Goal: Information Seeking & Learning: Learn about a topic

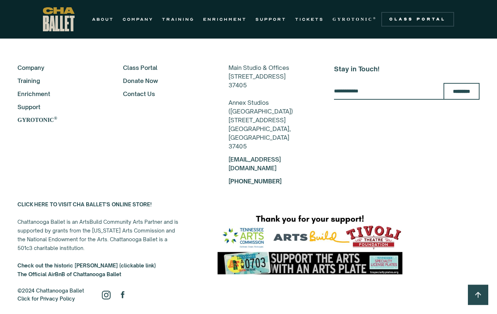
scroll to position [1317, 0]
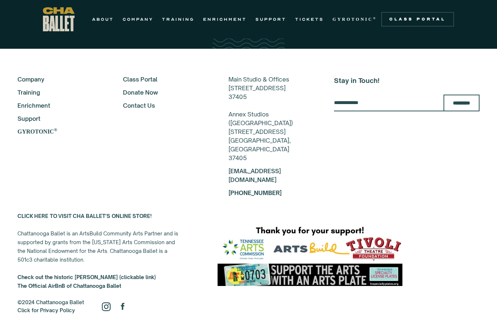
click at [138, 78] on link "Class Portal" at bounding box center [166, 79] width 86 height 9
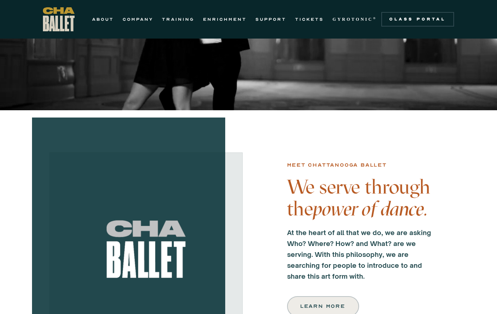
scroll to position [0, 0]
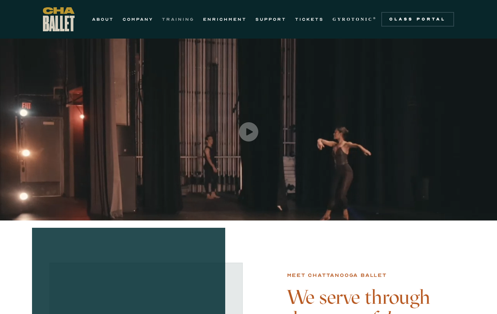
click at [168, 19] on link "TRAINING" at bounding box center [178, 19] width 32 height 9
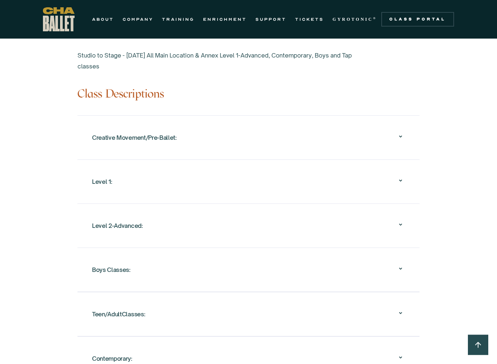
scroll to position [709, 0]
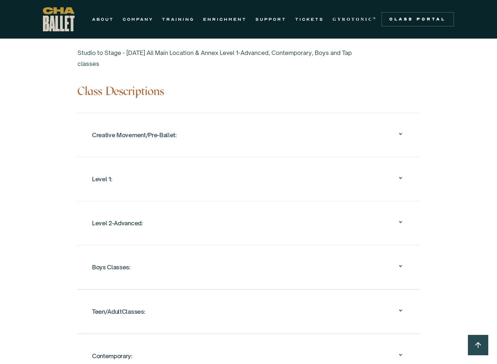
click at [402, 135] on icon at bounding box center [400, 134] width 9 height 9
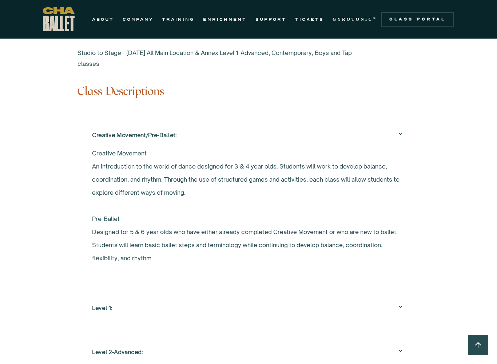
click at [402, 136] on icon at bounding box center [400, 134] width 9 height 9
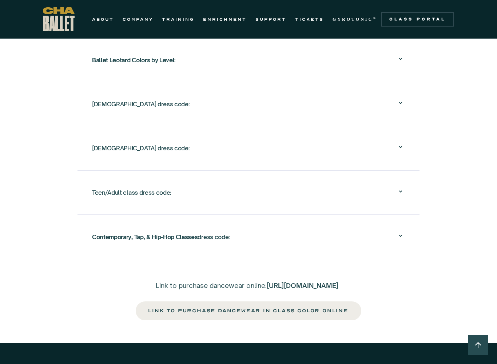
scroll to position [1280, 0]
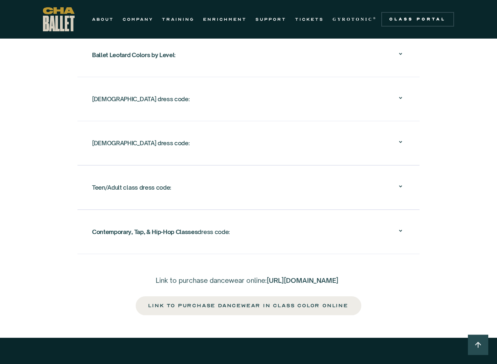
click at [396, 59] on div "Ballet Leotard Colors by Level :" at bounding box center [248, 55] width 313 height 23
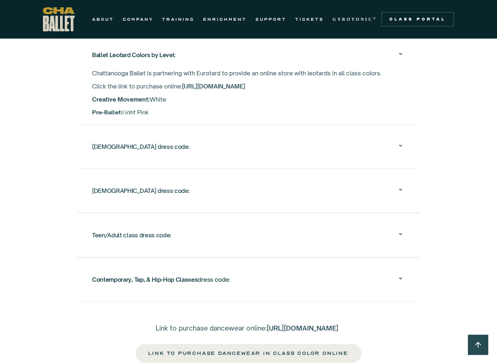
scroll to position [1281, 0]
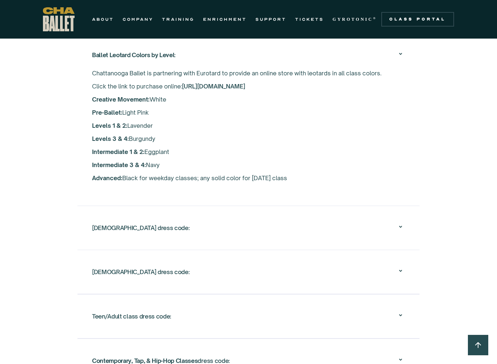
click at [396, 59] on div "Ballet Leotard Colors by Level :" at bounding box center [248, 54] width 313 height 23
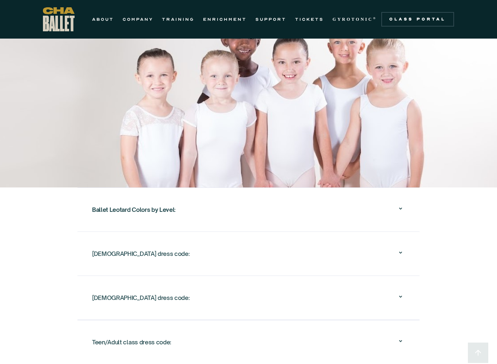
scroll to position [1207, 0]
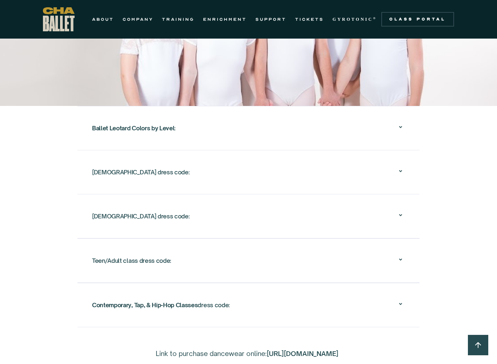
click at [344, 184] on div "Female dress code: ‍ Leotard: Solid color in class color. ‍ Tights: Light pink …" at bounding box center [248, 172] width 342 height 44
click at [405, 171] on div "Female dress code: ‍ Leotard: Solid color in class color. ‍ Tights: Light pink …" at bounding box center [248, 172] width 342 height 44
click at [402, 171] on icon at bounding box center [400, 171] width 9 height 9
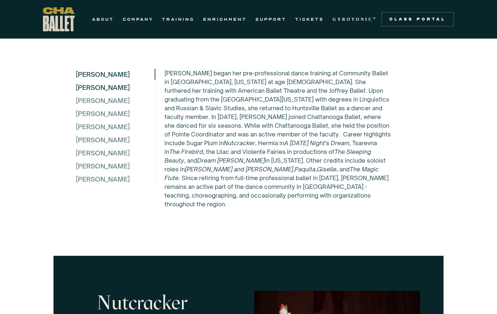
scroll to position [2102, 0]
click at [102, 93] on div "Elena Bozzone" at bounding box center [115, 87] width 79 height 11
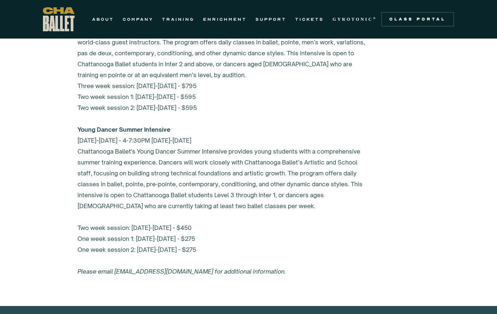
scroll to position [3013, 0]
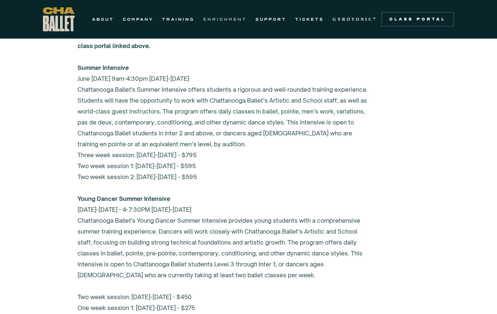
click at [207, 17] on link "ENRICHMENT" at bounding box center [225, 19] width 44 height 9
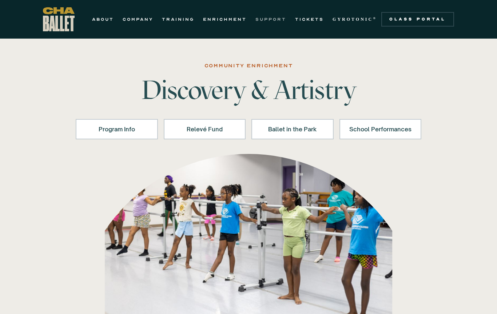
click at [270, 23] on link "SUPPORT" at bounding box center [270, 19] width 31 height 9
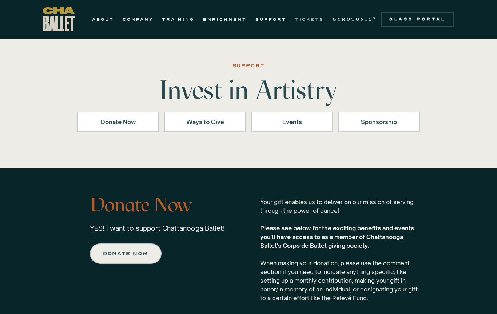
click at [314, 18] on link "TICKETS" at bounding box center [309, 19] width 29 height 9
